Goal: Information Seeking & Learning: Learn about a topic

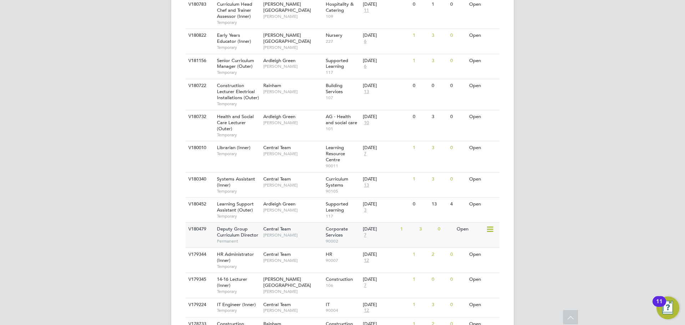
scroll to position [286, 0]
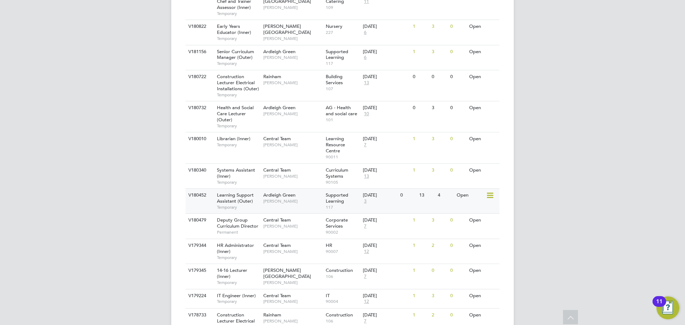
click at [260, 205] on div "Learning Support Assistant (Outer) Temporary" at bounding box center [237, 201] width 50 height 25
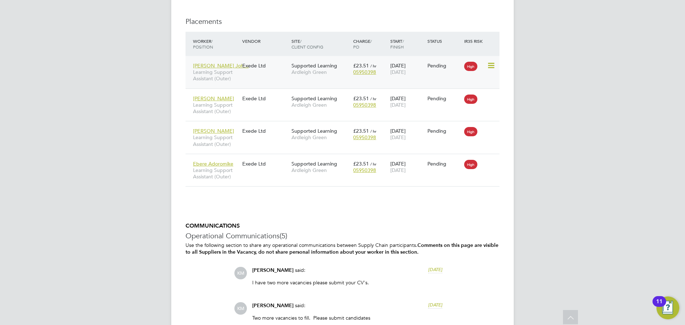
click at [214, 79] on span "Learning Support Assistant (Outer)" at bounding box center [216, 75] width 46 height 13
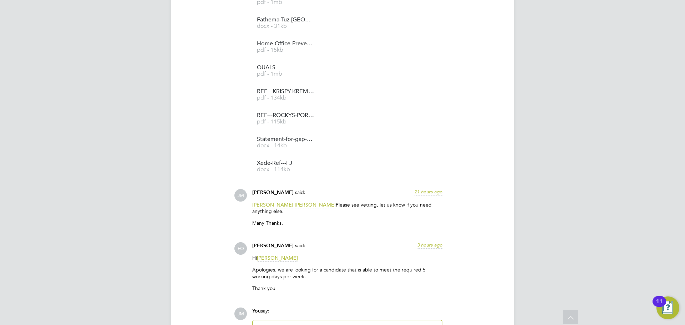
scroll to position [966, 0]
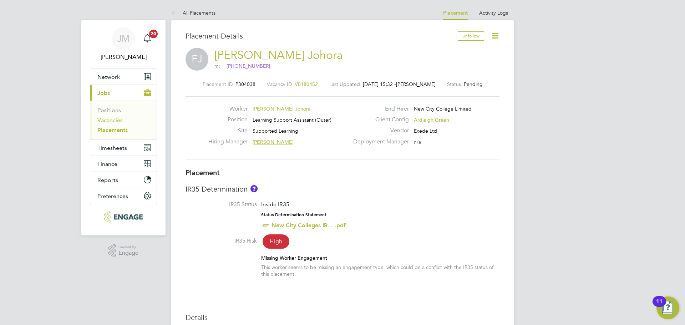
click at [111, 121] on link "Vacancies" at bounding box center [109, 120] width 25 height 7
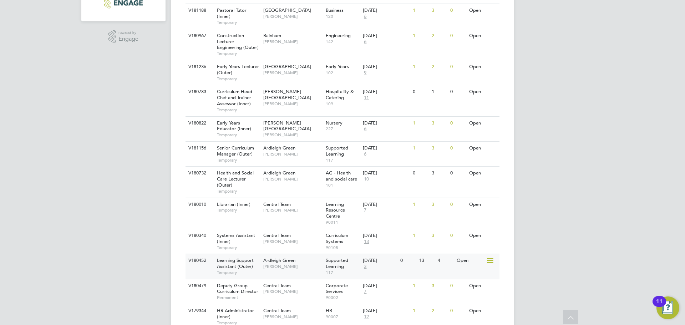
click at [292, 267] on span "[PERSON_NAME]" at bounding box center [292, 267] width 59 height 6
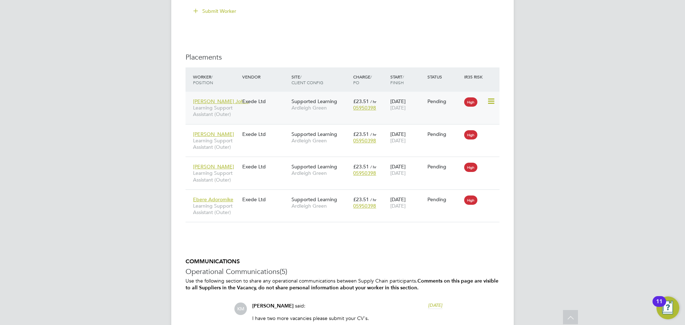
click at [490, 101] on icon at bounding box center [490, 101] width 7 height 9
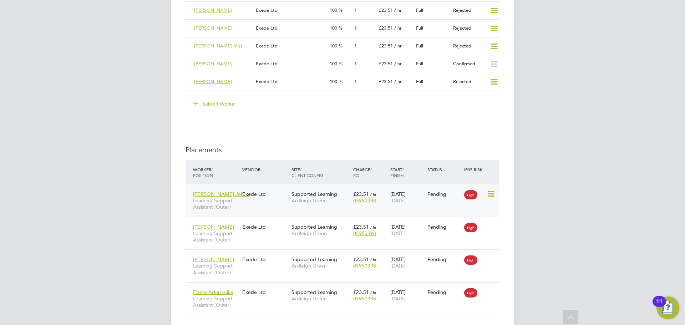
click at [223, 204] on span "Learning Support Assistant (Outer)" at bounding box center [216, 203] width 46 height 13
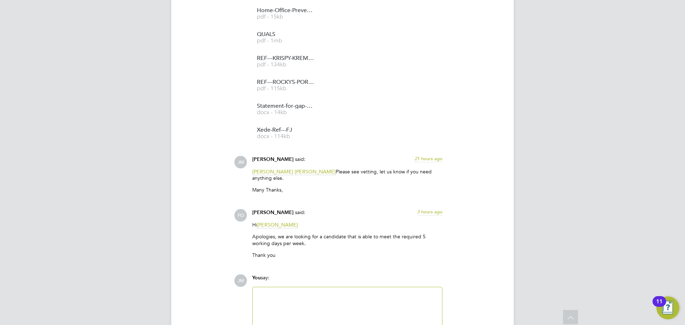
scroll to position [966, 0]
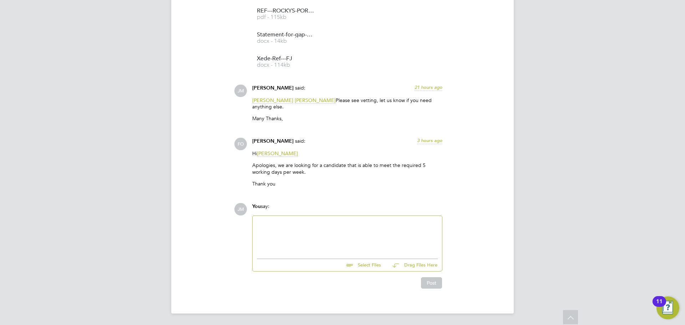
click at [308, 235] on div at bounding box center [347, 235] width 181 height 31
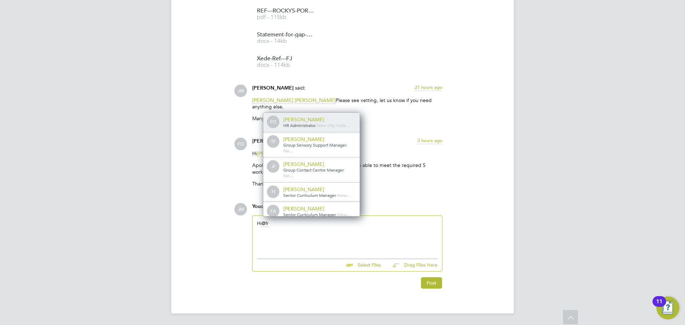
click at [331, 115] on div "FO Francesca O'Riordan HR Administrator - New City Colle…" at bounding box center [311, 123] width 96 height 20
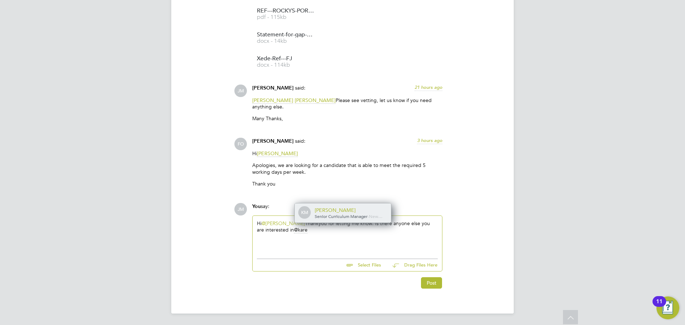
click at [336, 216] on span "Senior Curriculum Manager" at bounding box center [341, 216] width 53 height 6
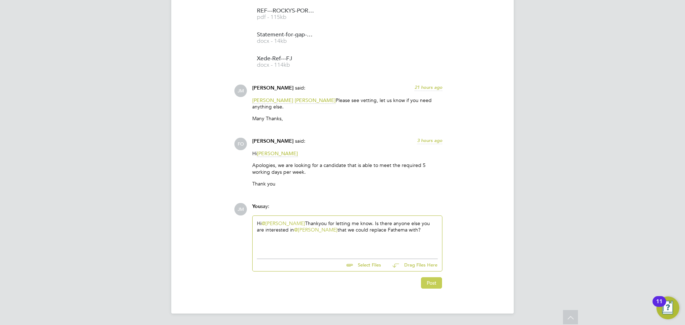
click at [435, 282] on button "Post" at bounding box center [431, 282] width 21 height 11
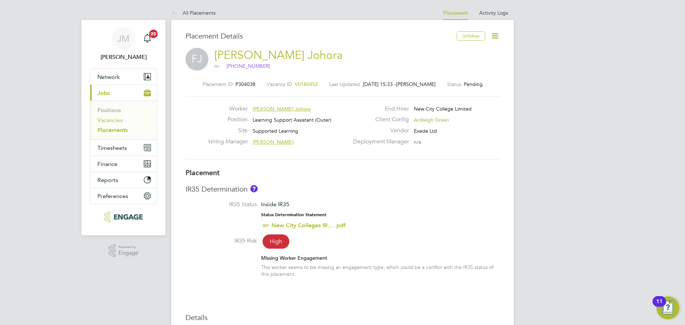
click at [113, 119] on link "Vacancies" at bounding box center [109, 120] width 25 height 7
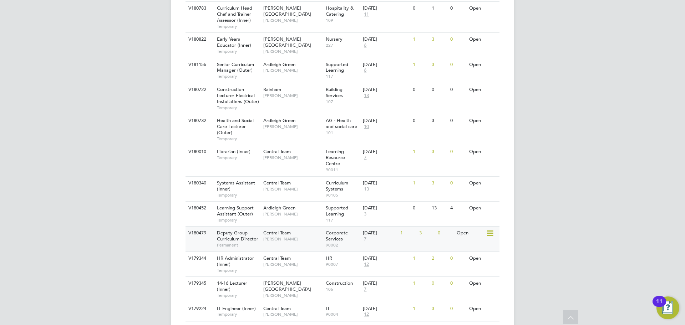
scroll to position [286, 0]
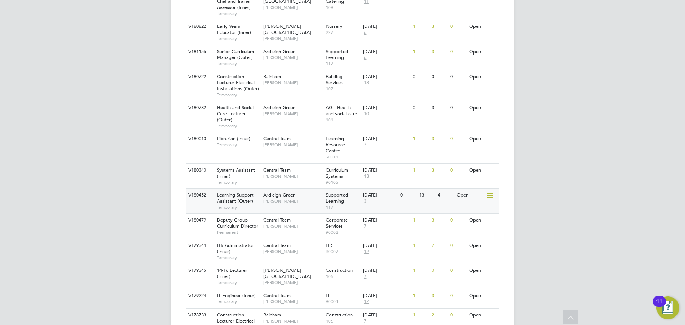
click at [273, 206] on div "Ardleigh Green Karen Marcelline" at bounding box center [293, 198] width 62 height 19
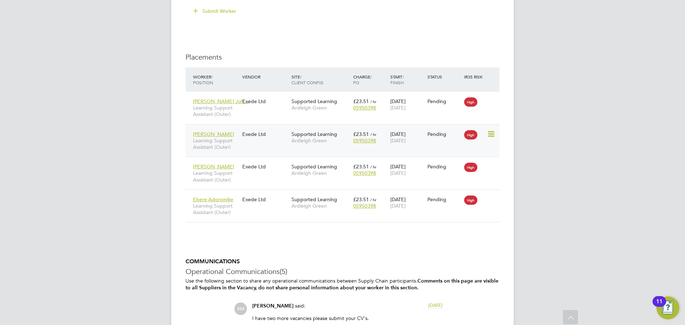
click at [220, 145] on span "Learning Support Assistant (Outer)" at bounding box center [216, 143] width 46 height 13
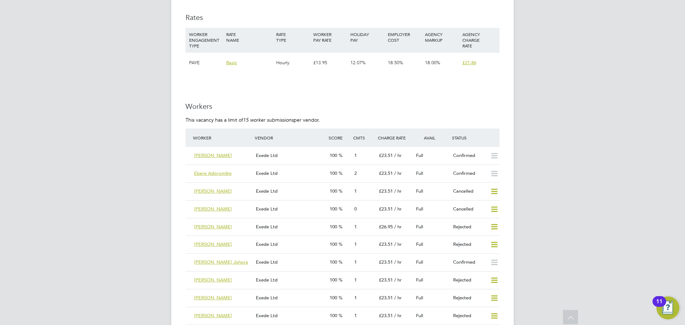
scroll to position [1249, 0]
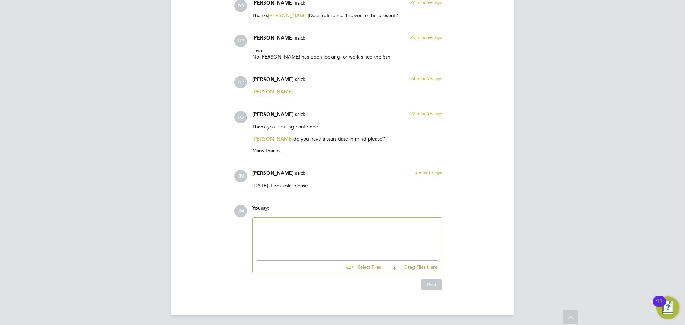
scroll to position [1366, 0]
click at [293, 229] on div at bounding box center [347, 235] width 181 height 31
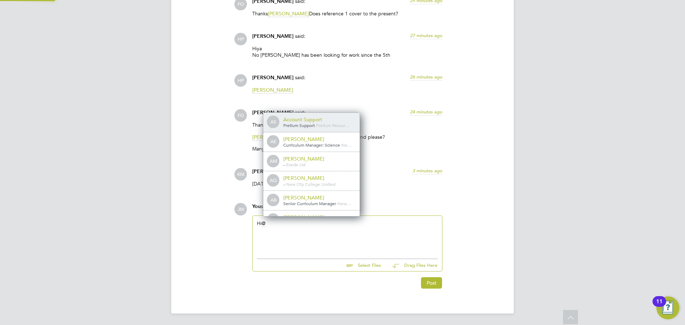
scroll to position [6, 72]
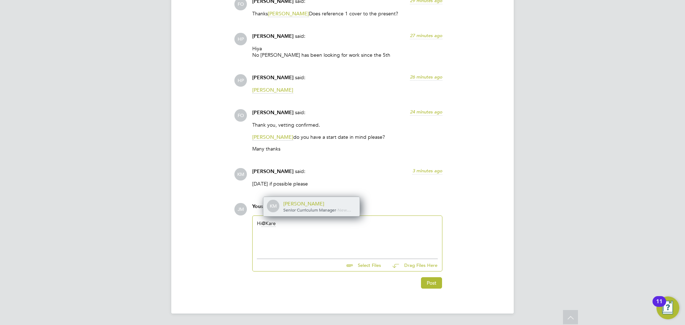
click at [310, 208] on span "Senior Curriculum Manager" at bounding box center [309, 210] width 53 height 6
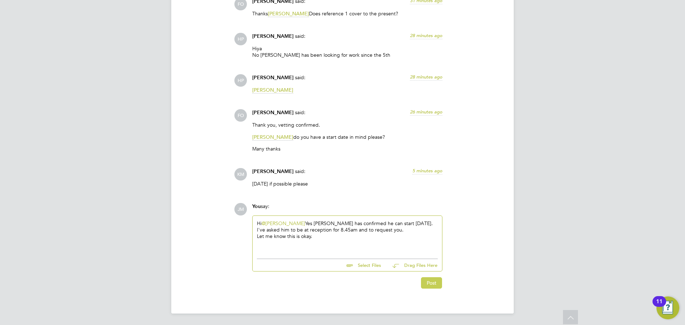
click at [424, 282] on button "Post" at bounding box center [431, 282] width 21 height 11
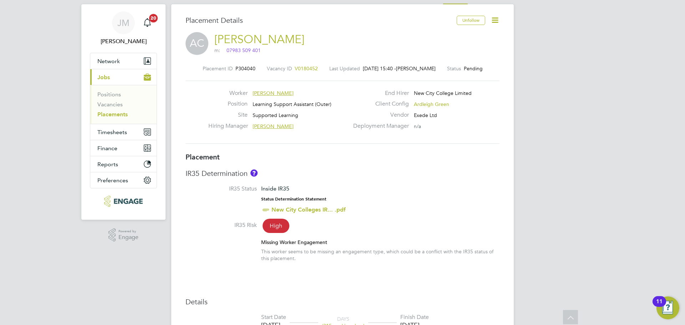
scroll to position [0, 0]
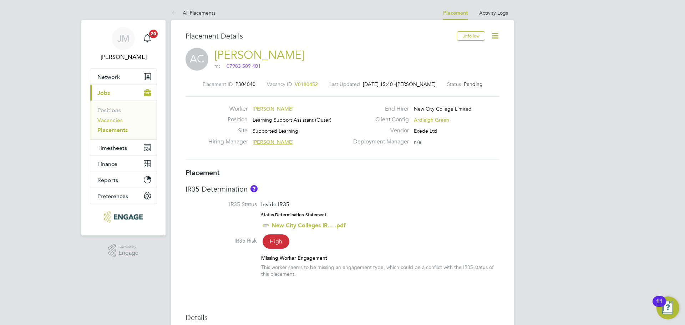
click at [116, 117] on link "Vacancies" at bounding box center [109, 120] width 25 height 7
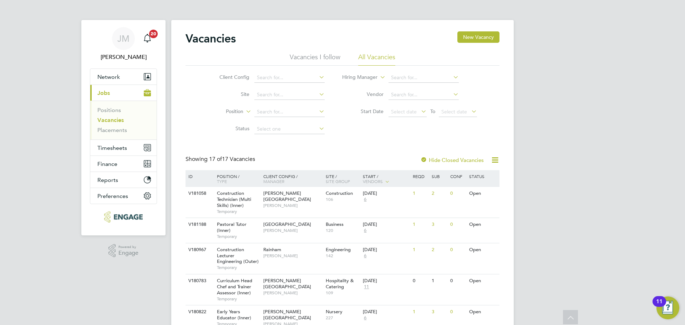
scroll to position [286, 0]
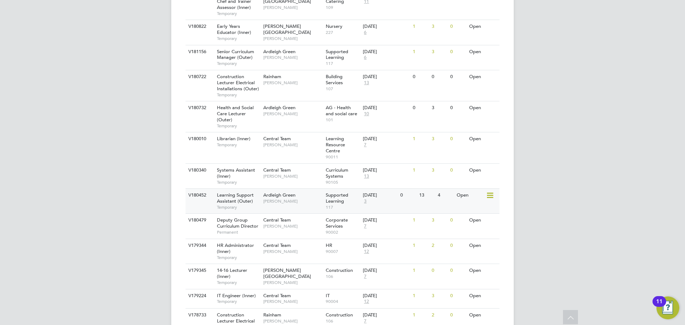
click at [243, 198] on span "Learning Support Assistant (Outer)" at bounding box center [235, 198] width 37 height 12
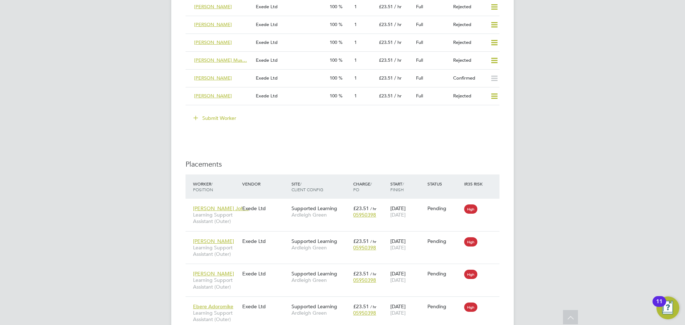
scroll to position [1570, 0]
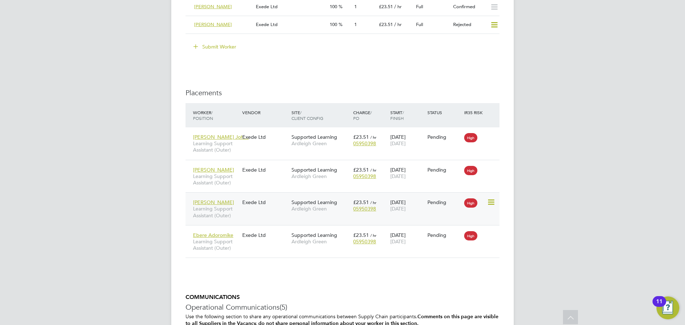
click at [225, 213] on span "Learning Support Assistant (Outer)" at bounding box center [216, 212] width 46 height 13
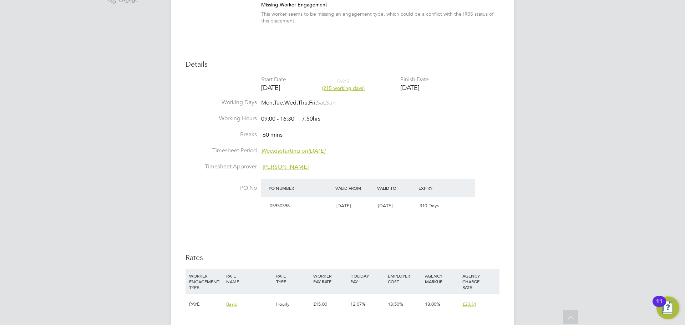
scroll to position [107, 0]
